Goal: Check status: Check status

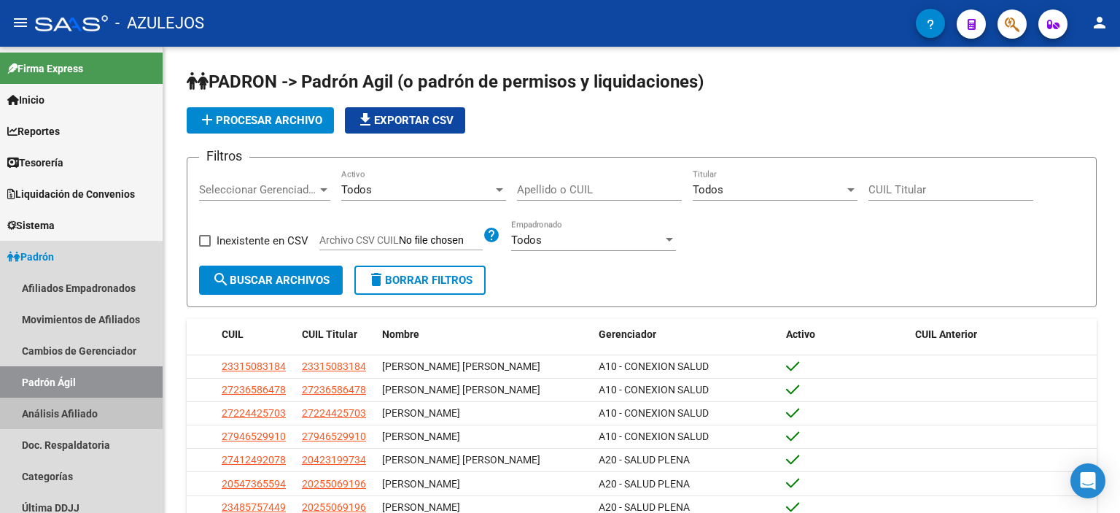
click at [61, 408] on link "Análisis Afiliado" at bounding box center [81, 412] width 163 height 31
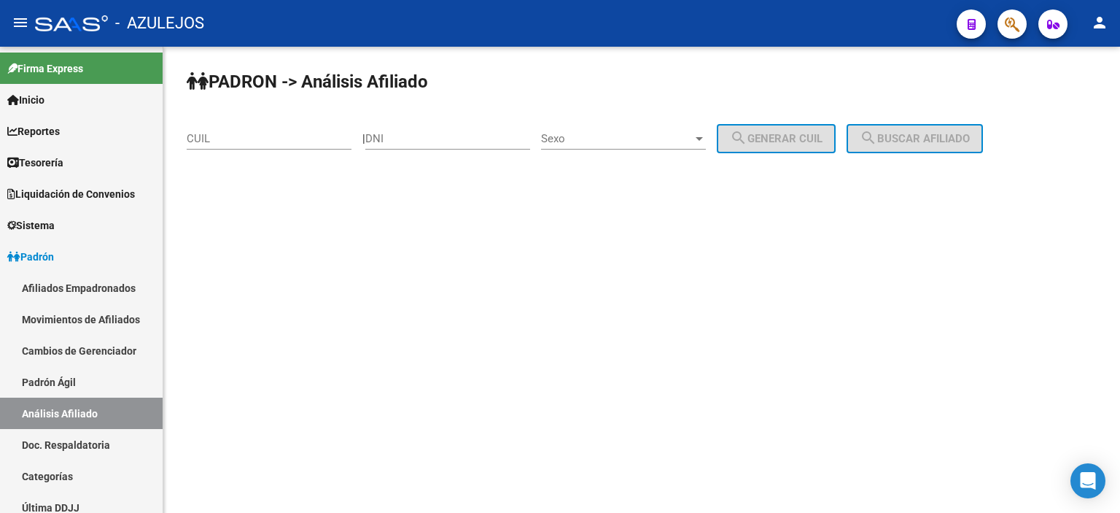
click at [443, 142] on input "DNI" at bounding box center [447, 138] width 165 height 13
type input "37968081"
click at [600, 141] on span "Sexo" at bounding box center [617, 138] width 152 height 13
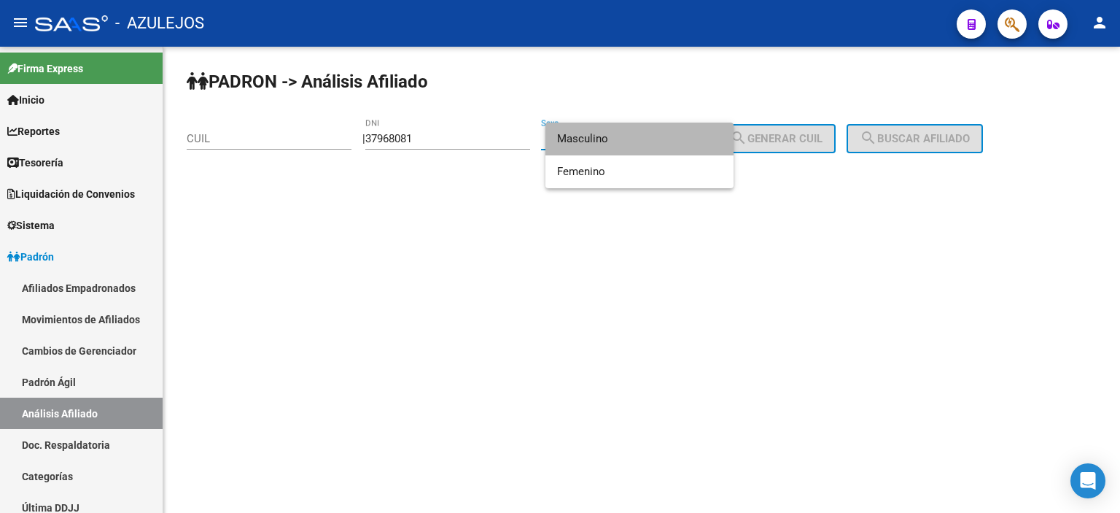
click at [600, 141] on span "Masculino" at bounding box center [639, 138] width 165 height 33
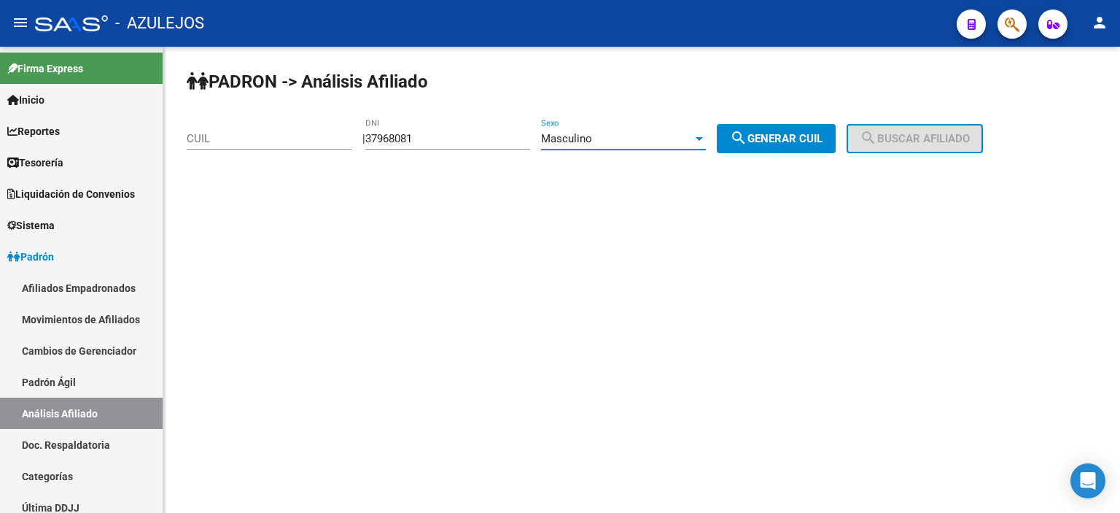
click at [747, 133] on mat-icon "search" at bounding box center [738, 137] width 17 height 17
type input "20-37968081-0"
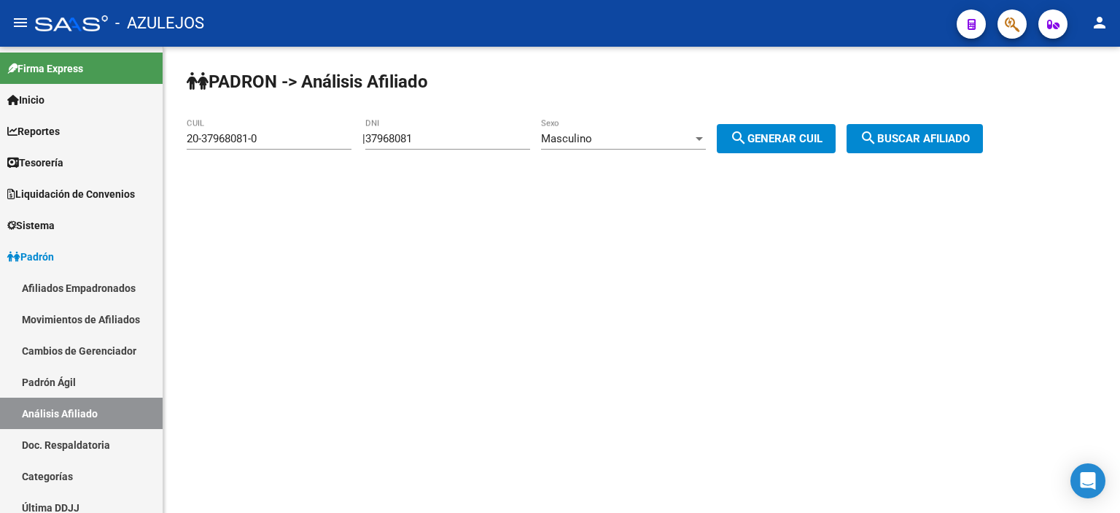
click at [919, 133] on span "search Buscar afiliado" at bounding box center [915, 138] width 110 height 13
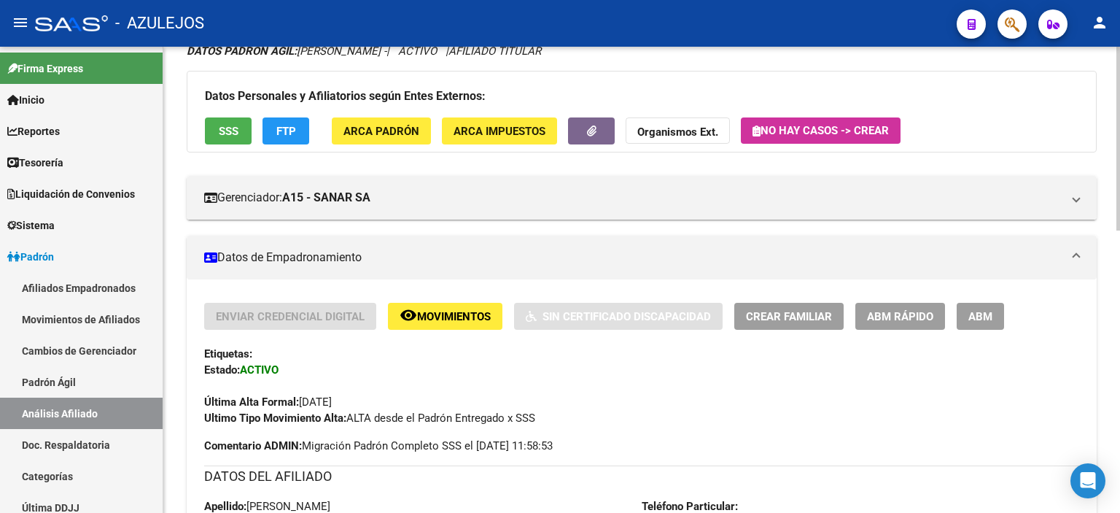
scroll to position [146, 0]
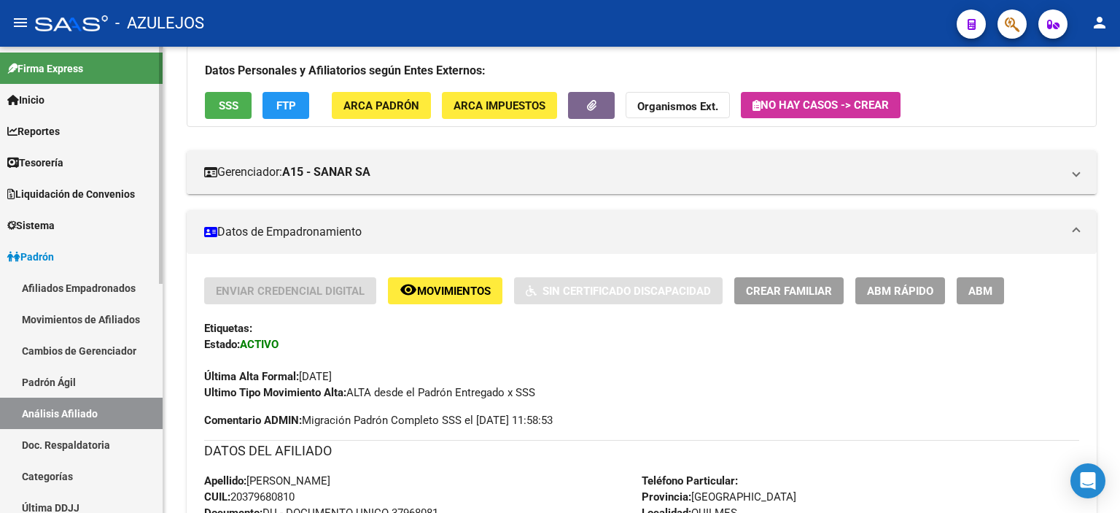
click at [61, 372] on link "Padrón Ágil" at bounding box center [81, 381] width 163 height 31
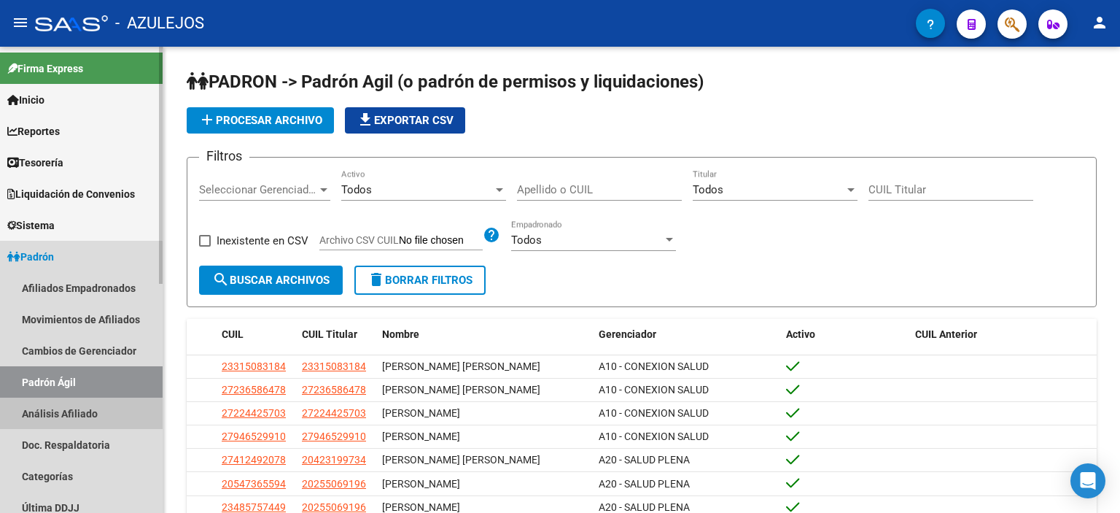
click at [71, 418] on link "Análisis Afiliado" at bounding box center [81, 412] width 163 height 31
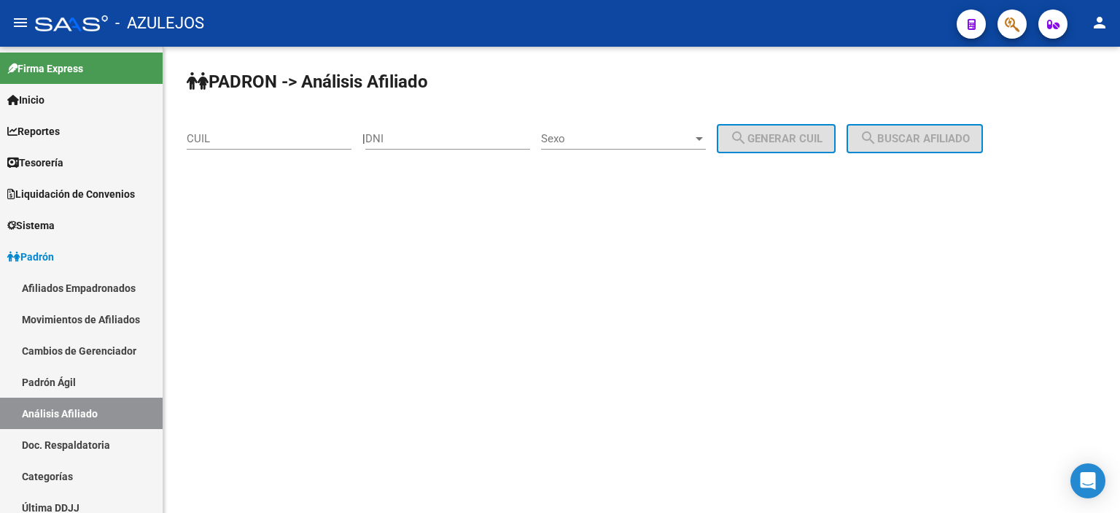
click at [468, 138] on input "DNI" at bounding box center [447, 138] width 165 height 13
type input "53203501"
click at [566, 138] on span "Sexo" at bounding box center [617, 138] width 152 height 13
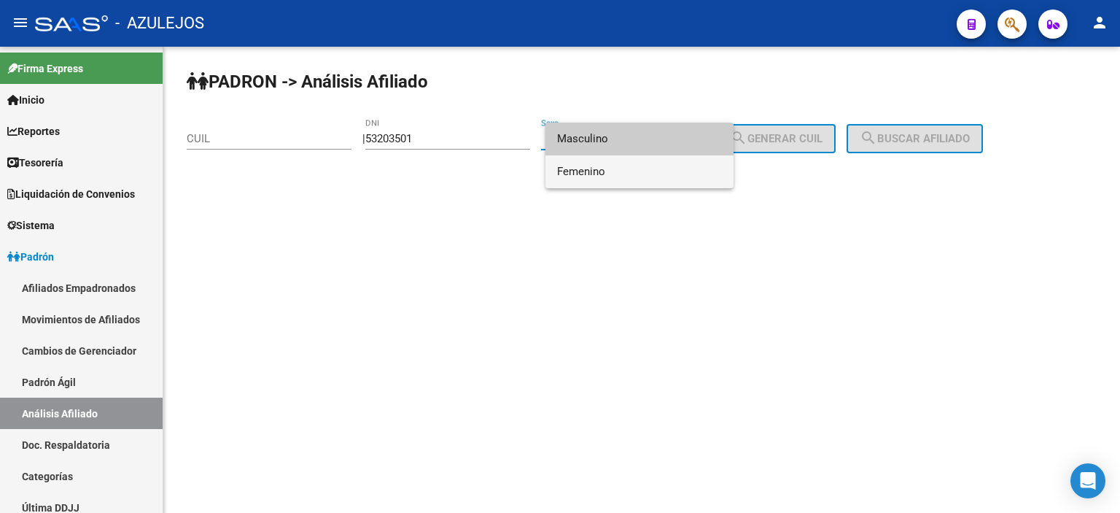
click at [584, 160] on span "Femenino" at bounding box center [639, 171] width 165 height 33
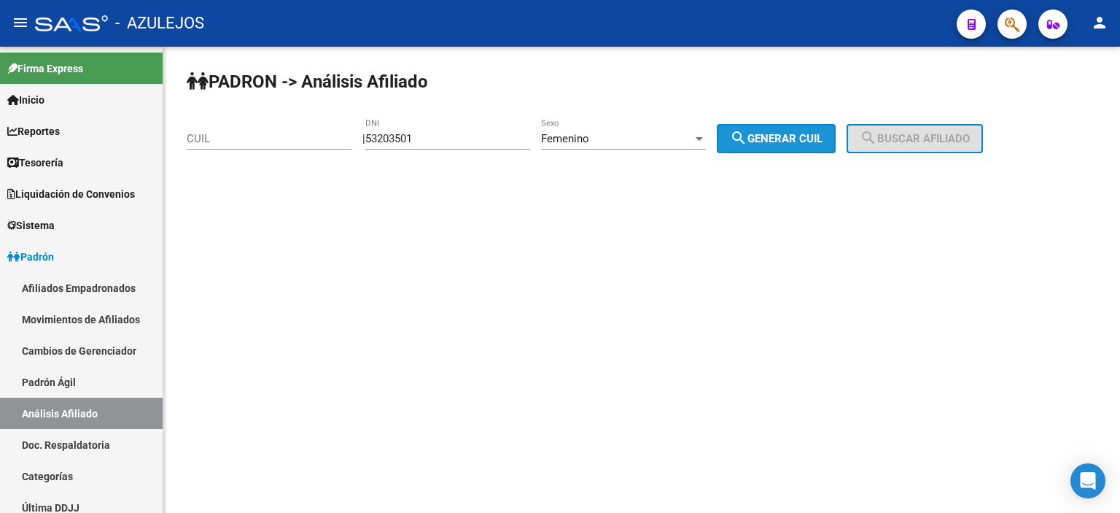
drag, startPoint x: 755, startPoint y: 145, endPoint x: 881, endPoint y: 120, distance: 127.8
click at [747, 144] on mat-icon "search" at bounding box center [738, 137] width 17 height 17
type input "27-53203501-0"
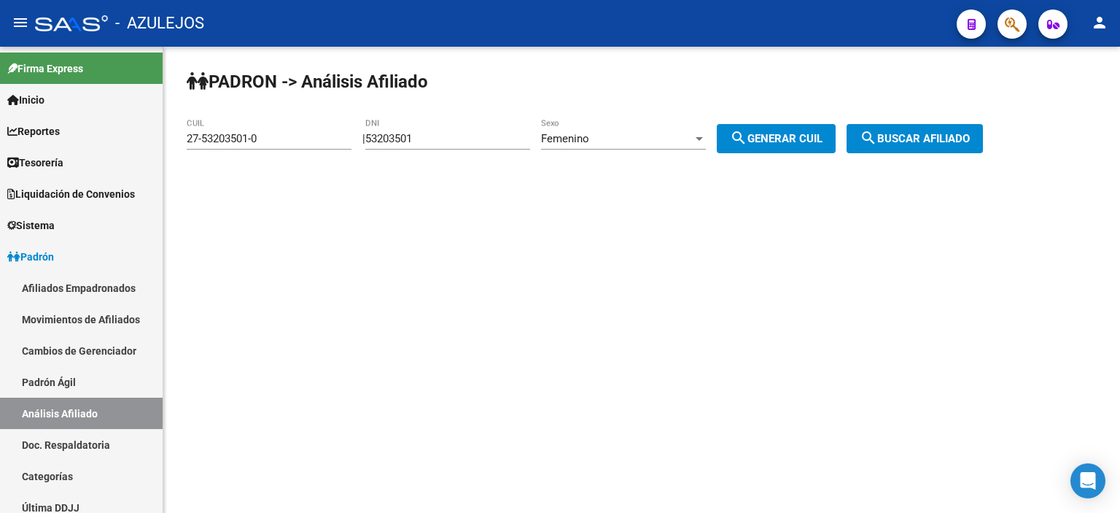
click at [913, 117] on div "PADRON -> Análisis Afiliado 27-53203501-0 CUIL | 53203501 DNI Femenino Sexo sea…" at bounding box center [641, 123] width 956 height 153
click at [917, 132] on span "search Buscar afiliado" at bounding box center [915, 138] width 110 height 13
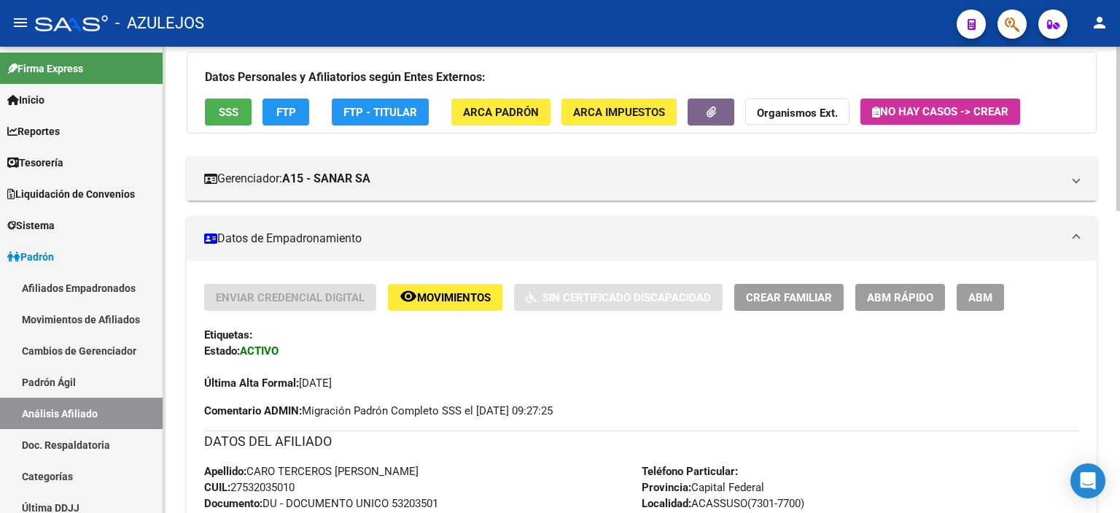
scroll to position [146, 0]
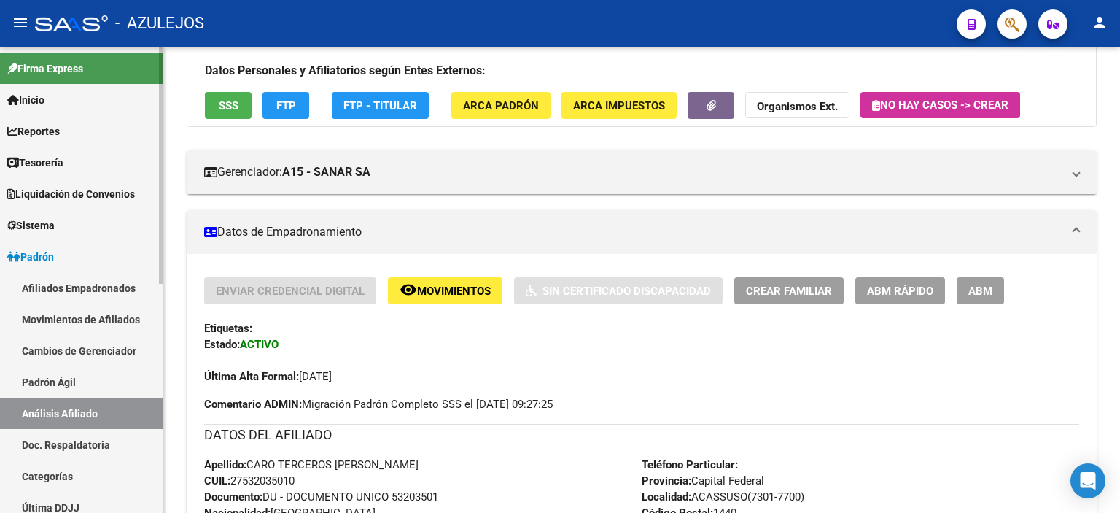
click at [66, 389] on link "Padrón Ágil" at bounding box center [81, 381] width 163 height 31
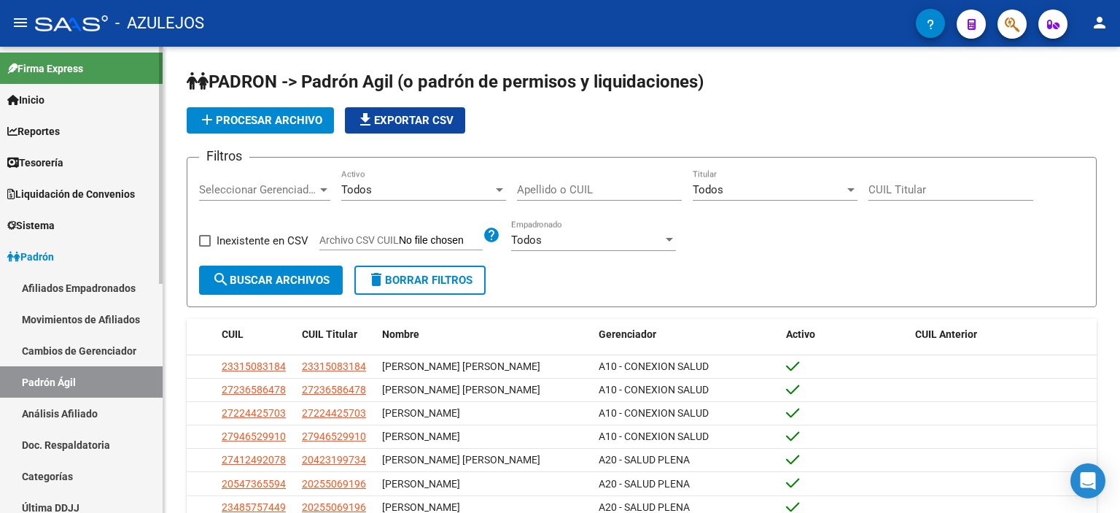
click at [89, 411] on link "Análisis Afiliado" at bounding box center [81, 412] width 163 height 31
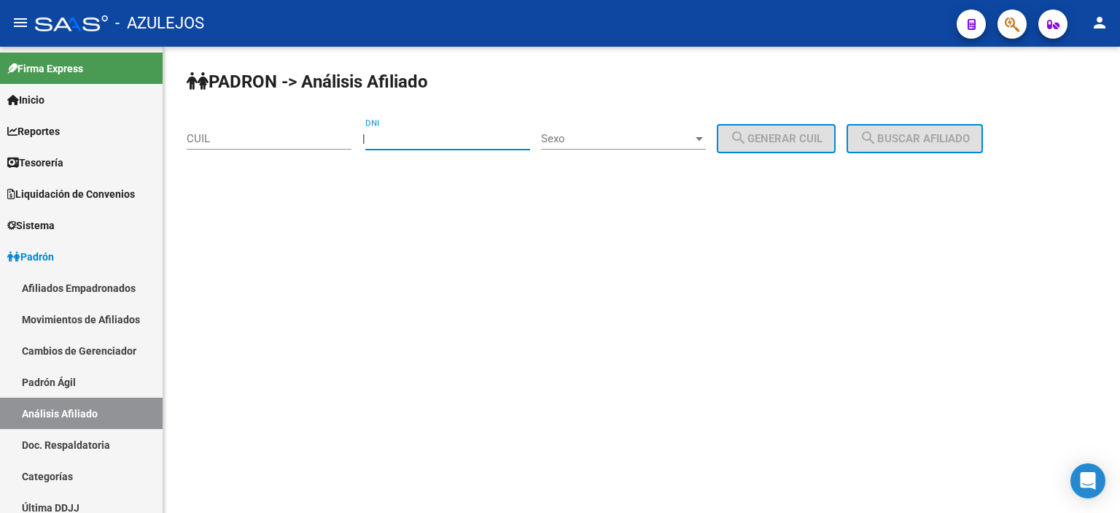
click at [418, 144] on input "DNI" at bounding box center [447, 138] width 165 height 13
type input "53220806"
click at [627, 133] on span "Sexo" at bounding box center [617, 138] width 152 height 13
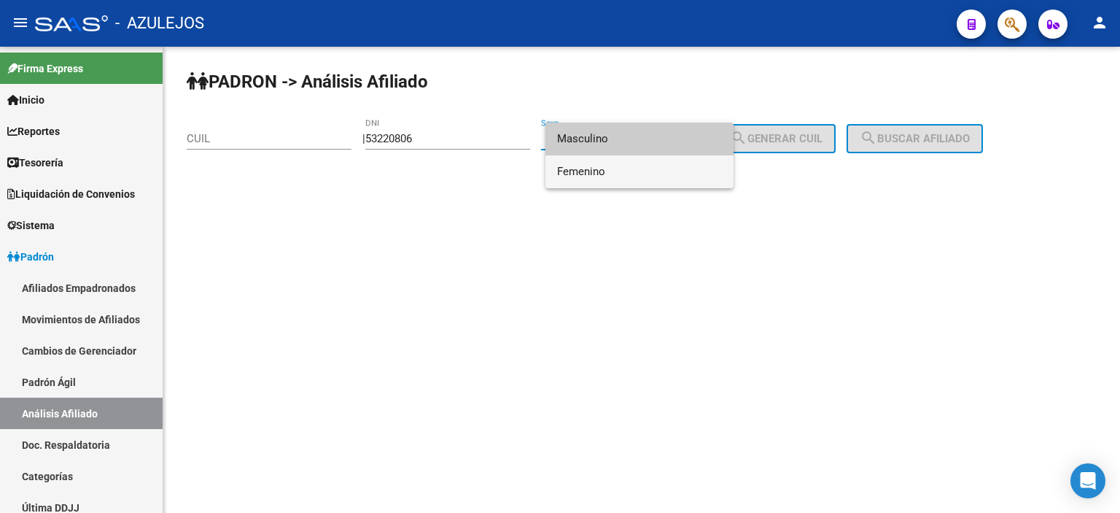
click at [636, 155] on span "Femenino" at bounding box center [639, 171] width 165 height 33
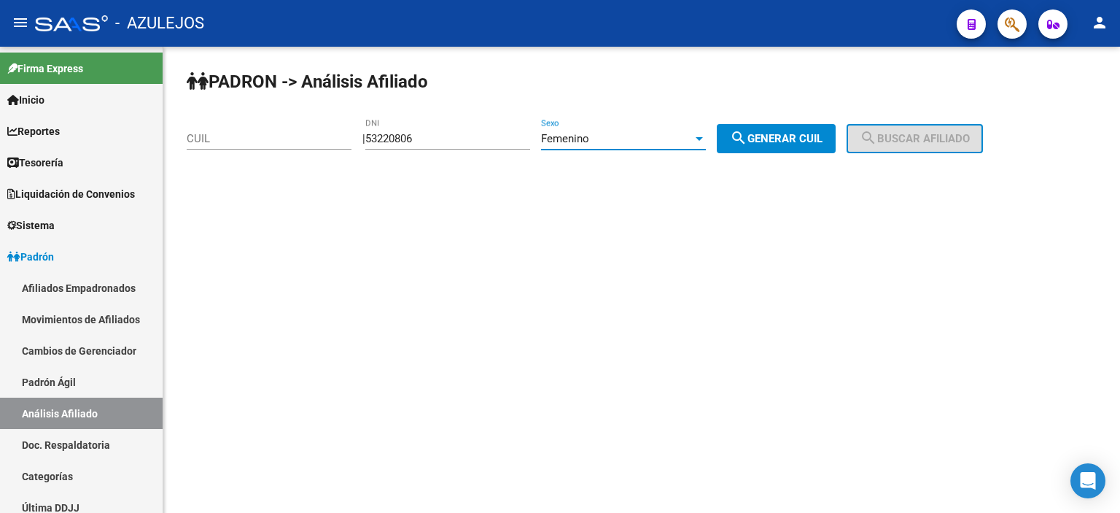
click at [761, 146] on button "search Generar CUIL" at bounding box center [776, 138] width 119 height 29
type input "27-53220806-3"
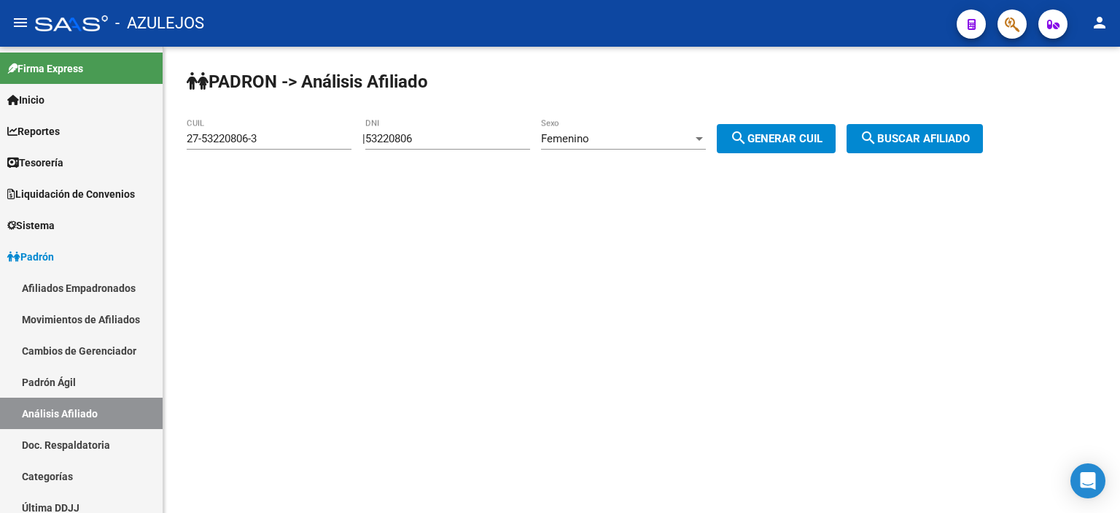
click at [899, 133] on span "search Buscar afiliado" at bounding box center [915, 138] width 110 height 13
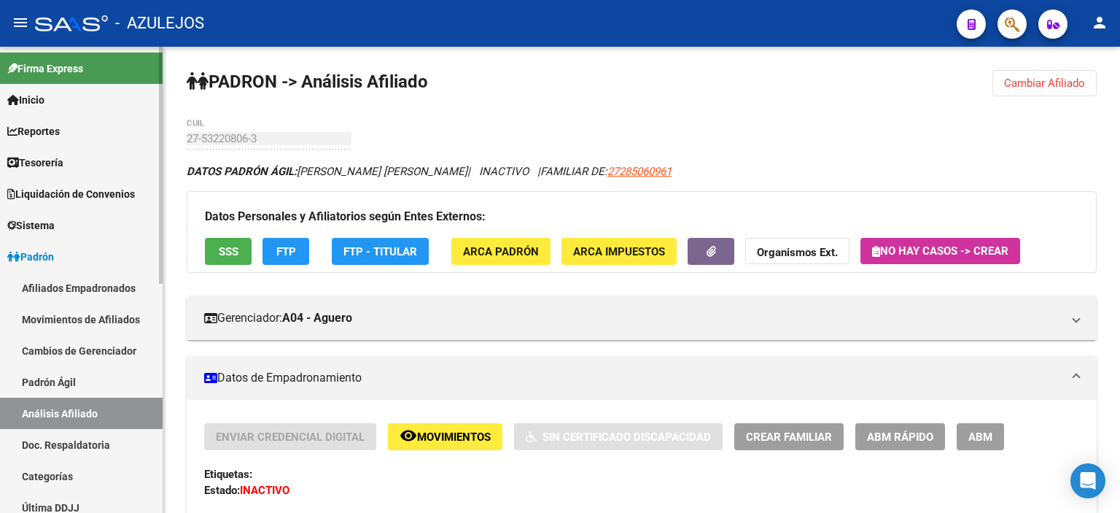
click at [154, 130] on mat-sidenav-container "Firma Express Inicio Calendario SSS Instructivos Contacto OS Reportes Tablero d…" at bounding box center [560, 280] width 1120 height 466
click at [226, 242] on button "SSS" at bounding box center [228, 251] width 47 height 27
